Goal: Task Accomplishment & Management: Manage account settings

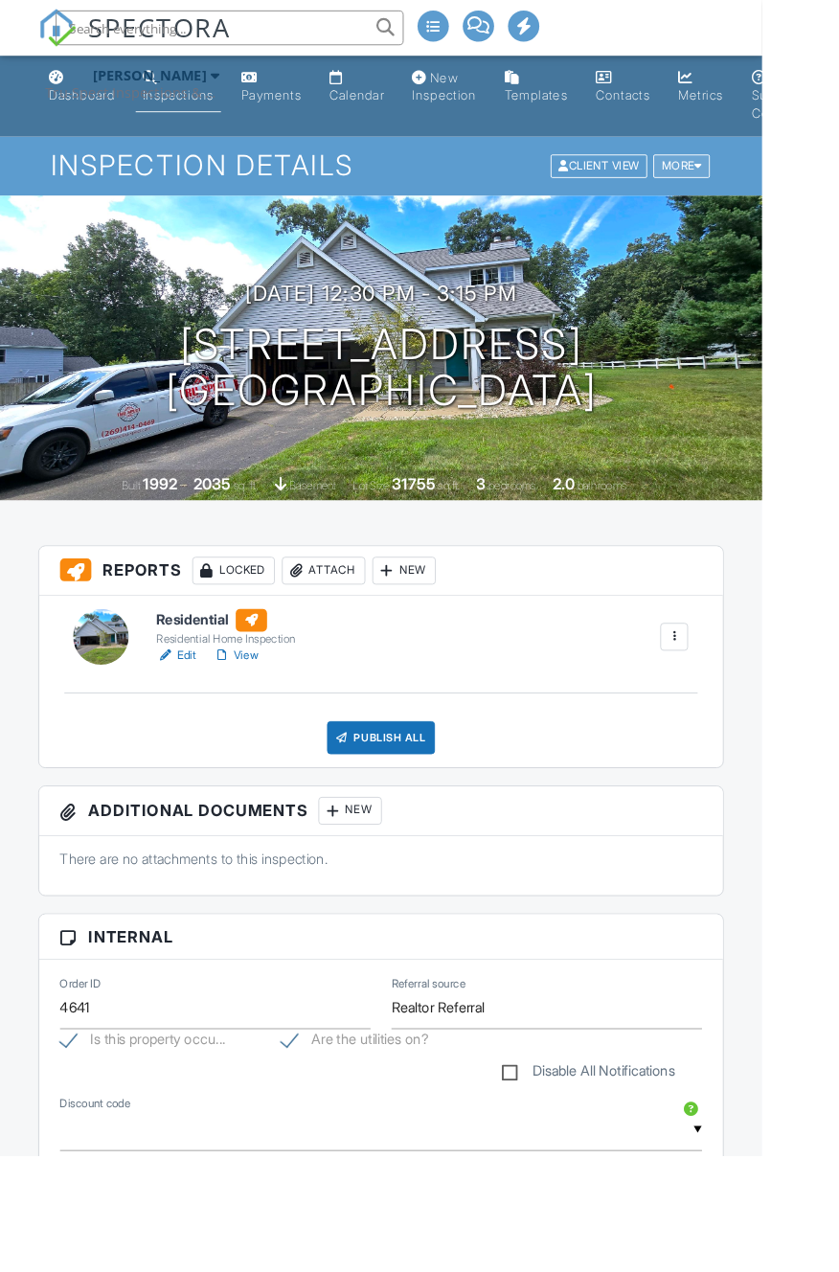
click at [758, 178] on div "More" at bounding box center [750, 183] width 62 height 26
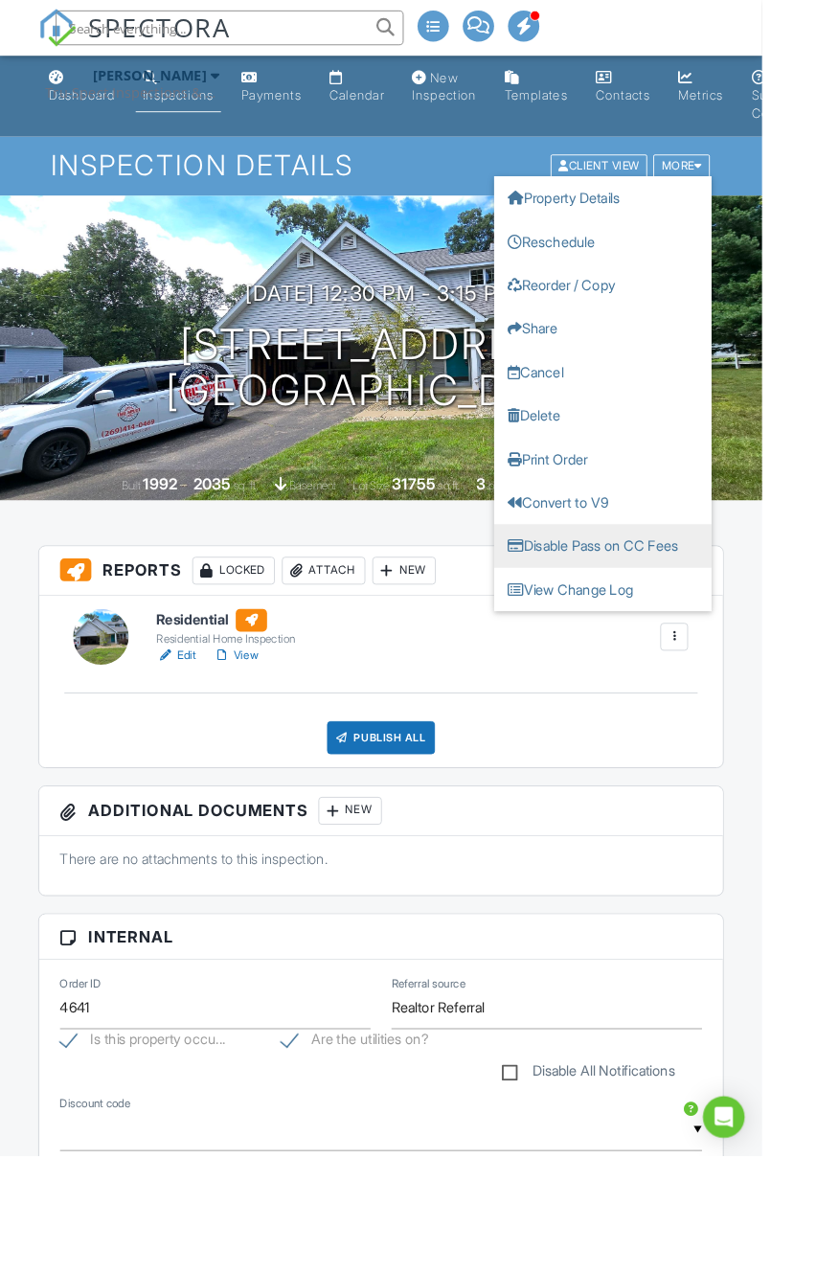
click at [710, 597] on link "Disable Pass on CC Fees" at bounding box center [663, 601] width 239 height 48
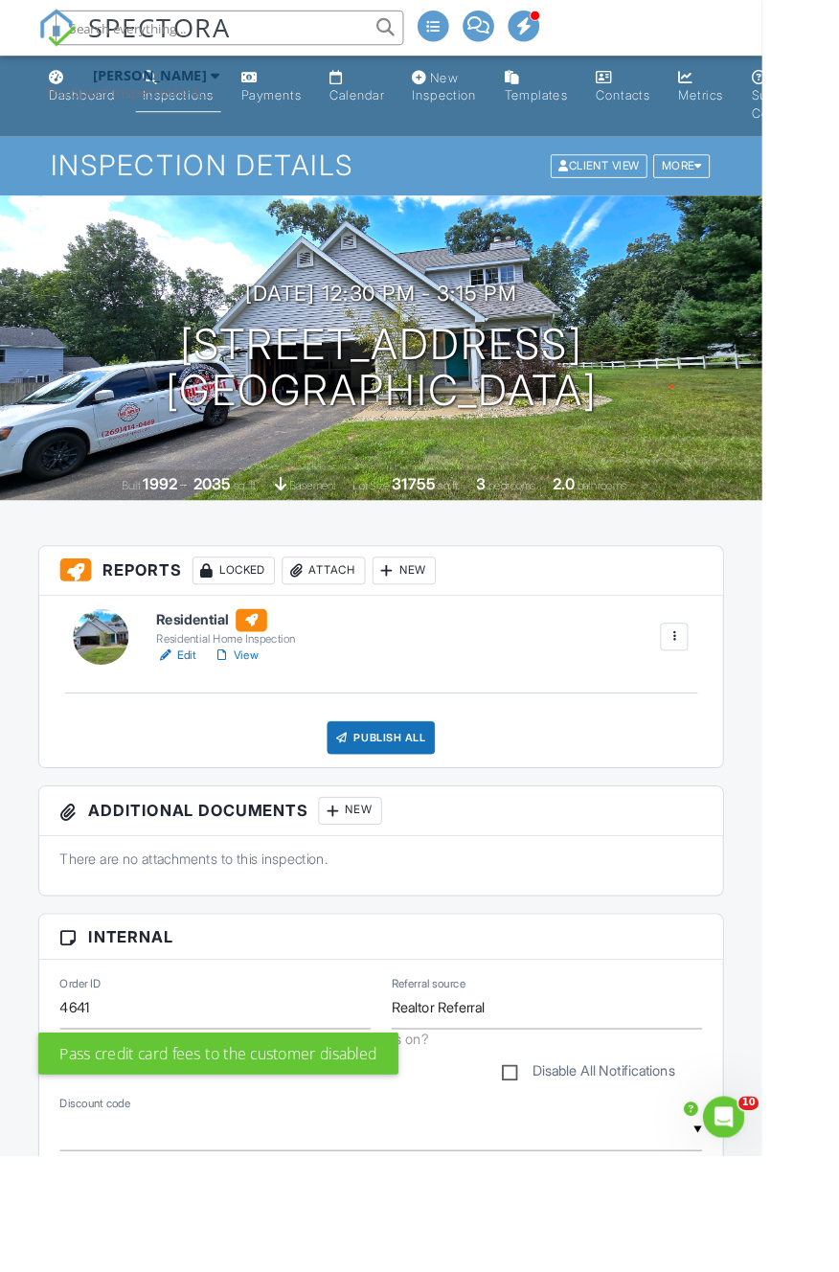
click at [432, 810] on div "Publish All" at bounding box center [420, 812] width 120 height 36
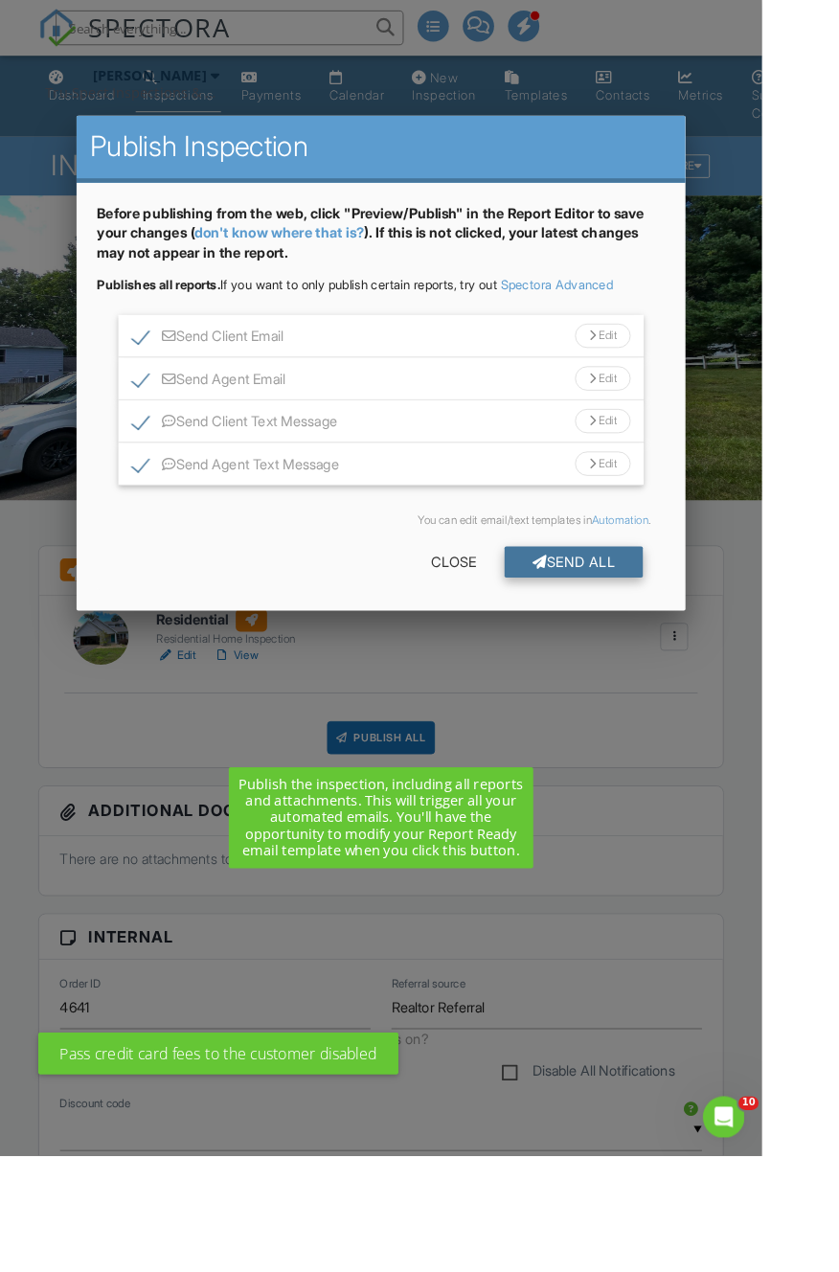
click at [709, 636] on div "Send All" at bounding box center [631, 618] width 153 height 34
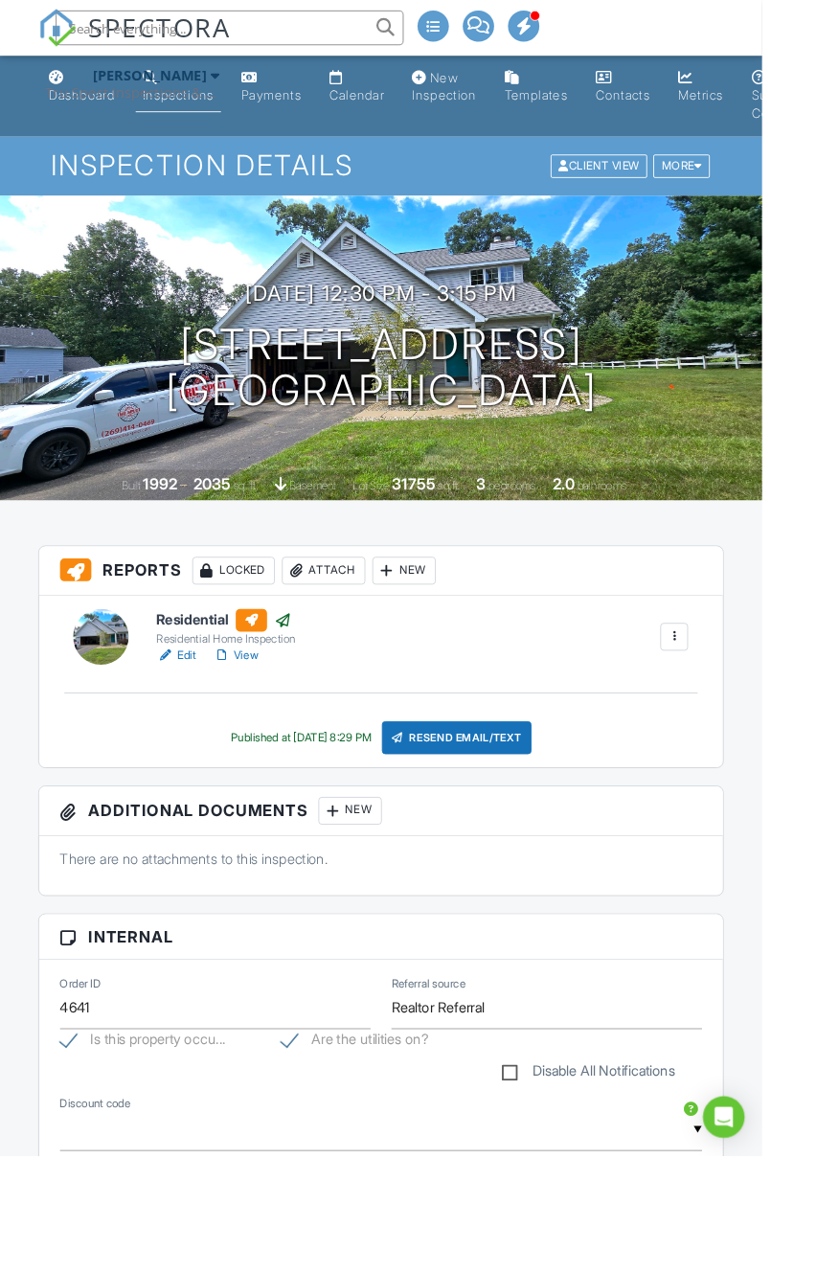
click at [63, 40] on img at bounding box center [63, 31] width 42 height 42
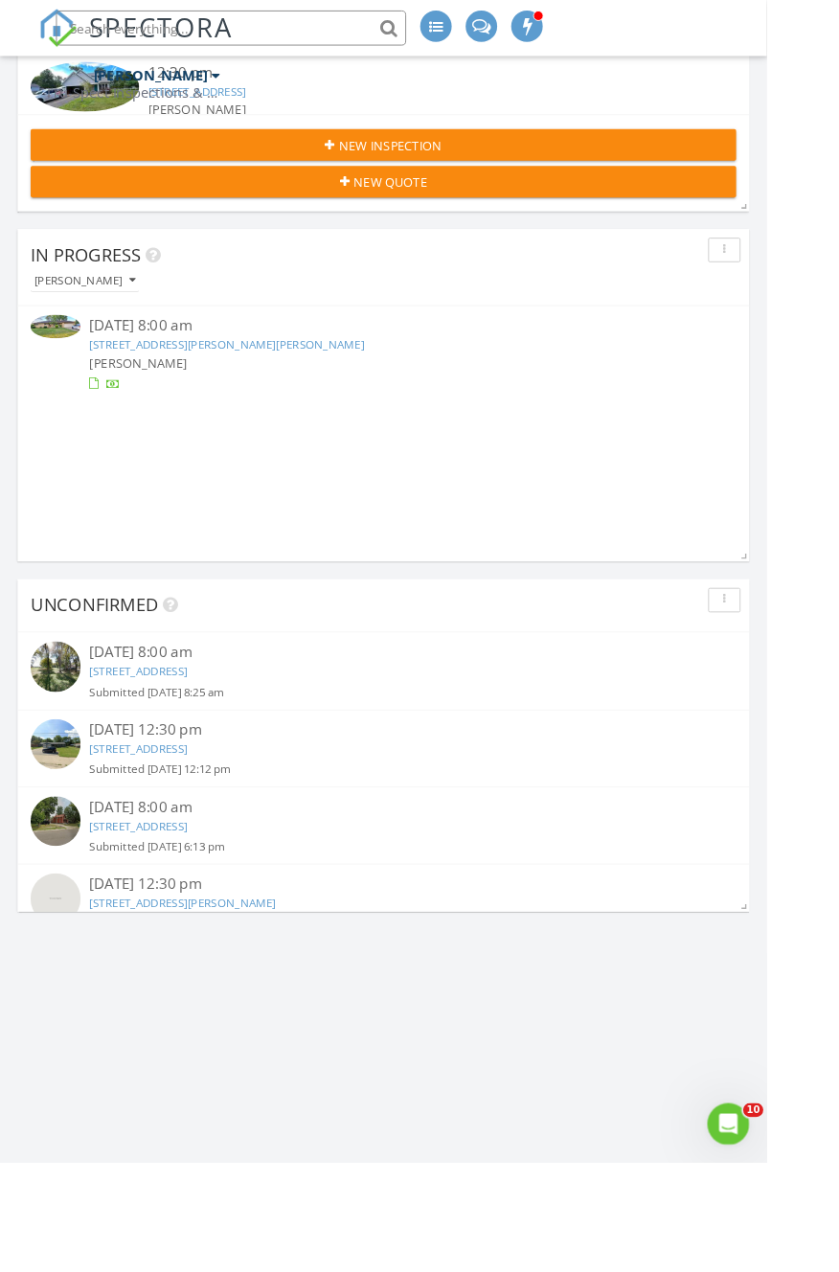
click at [205, 742] on link "21373 Sail Bay Dr, Cassopolis, MI 49031" at bounding box center [151, 733] width 107 height 17
